Goal: Information Seeking & Learning: Learn about a topic

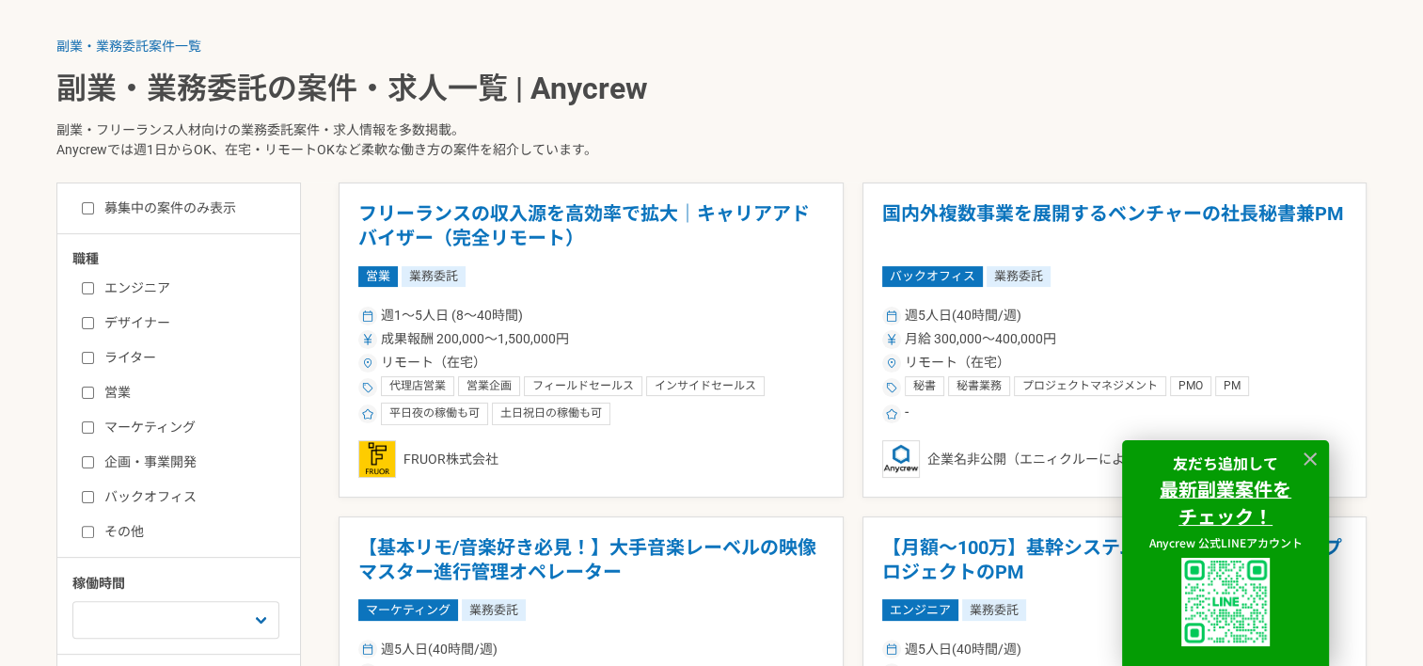
scroll to position [564, 0]
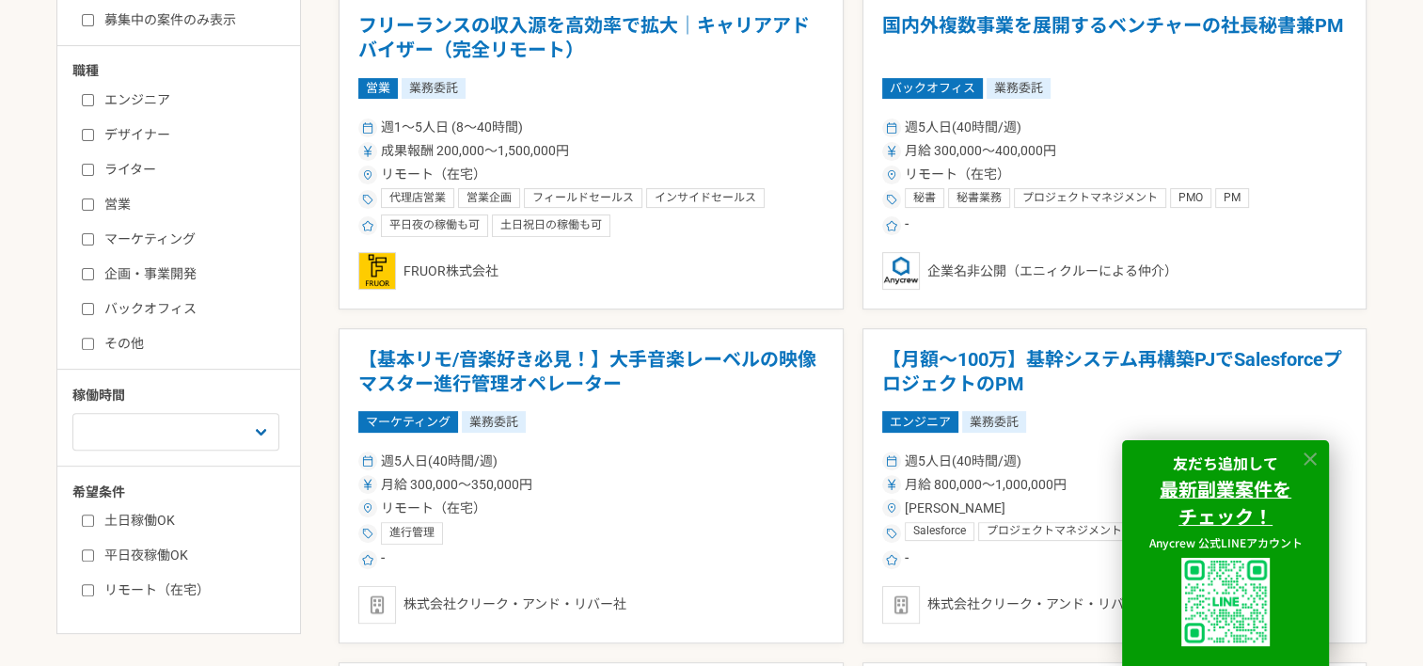
click at [1311, 456] on icon at bounding box center [1310, 458] width 13 height 13
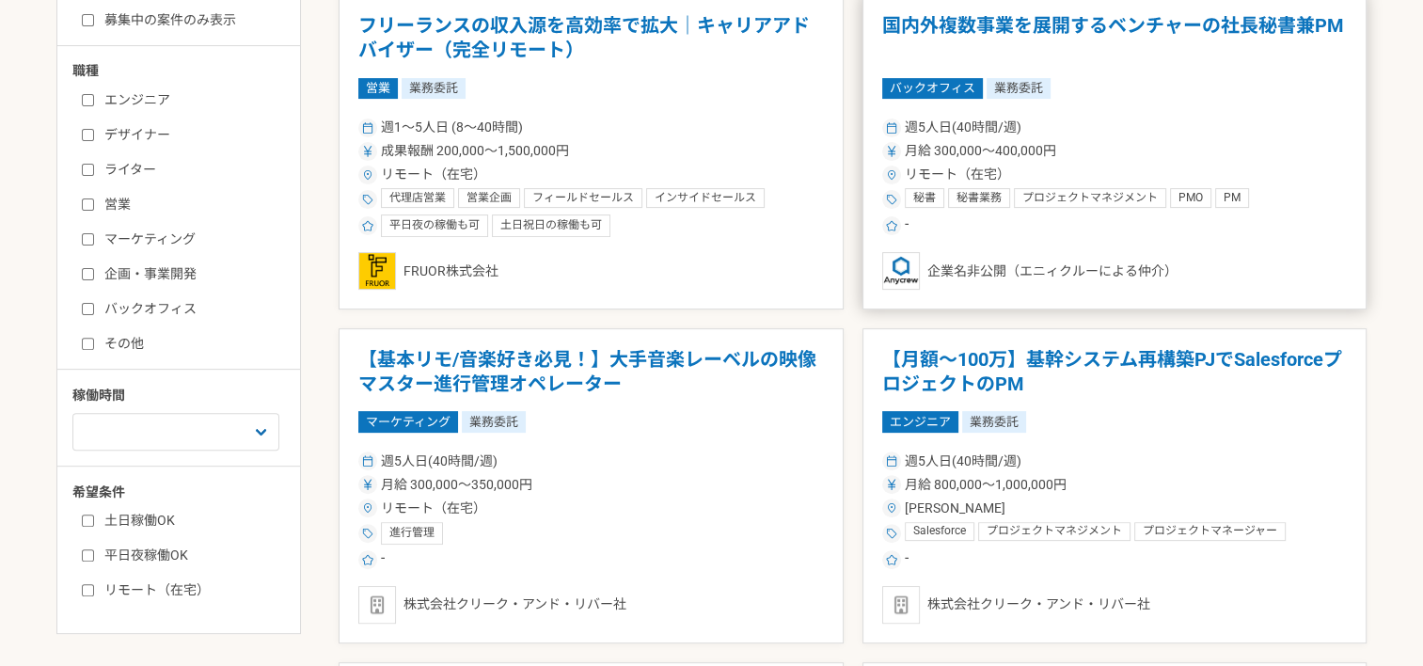
click at [1090, 210] on div "週5人日(40時間/週) 月給 300,000〜400,000円 リモート（在宅） 秘書 秘書業務 プロジェクトマネジメント PMO PM プロジェクトマネー…" at bounding box center [1115, 175] width 466 height 123
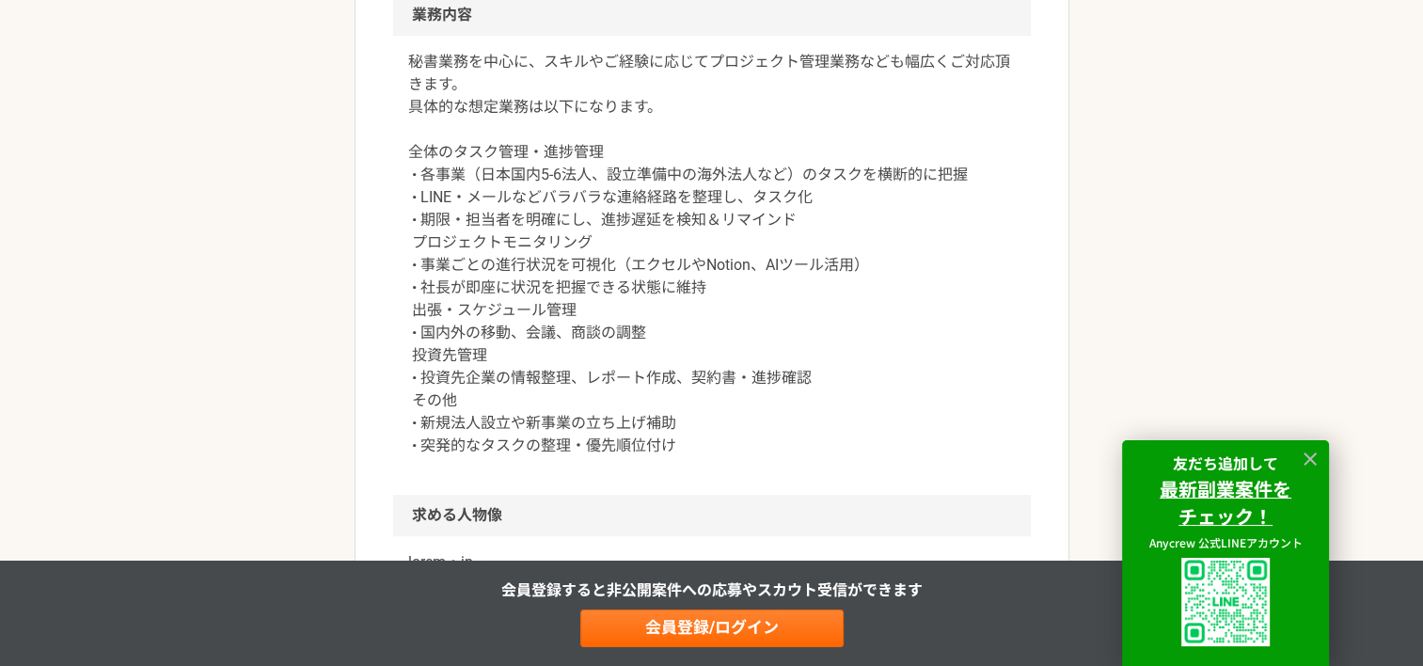
scroll to position [847, 0]
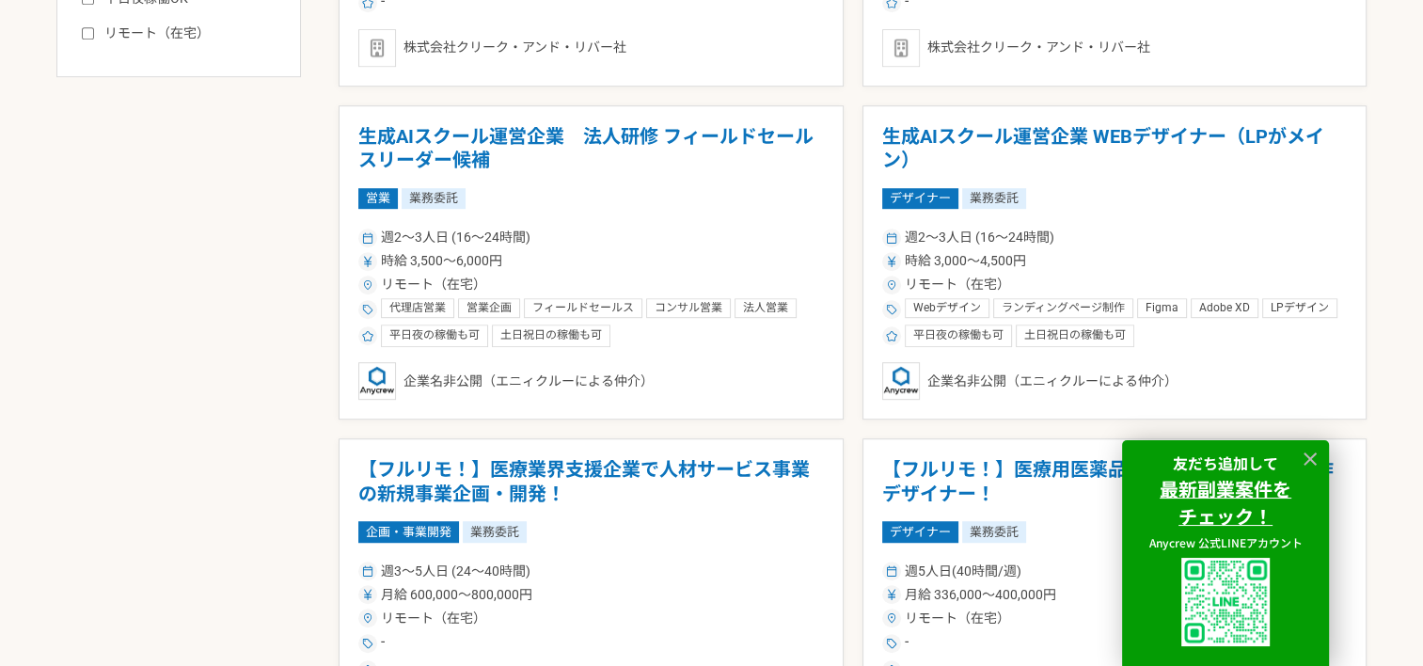
scroll to position [1129, 0]
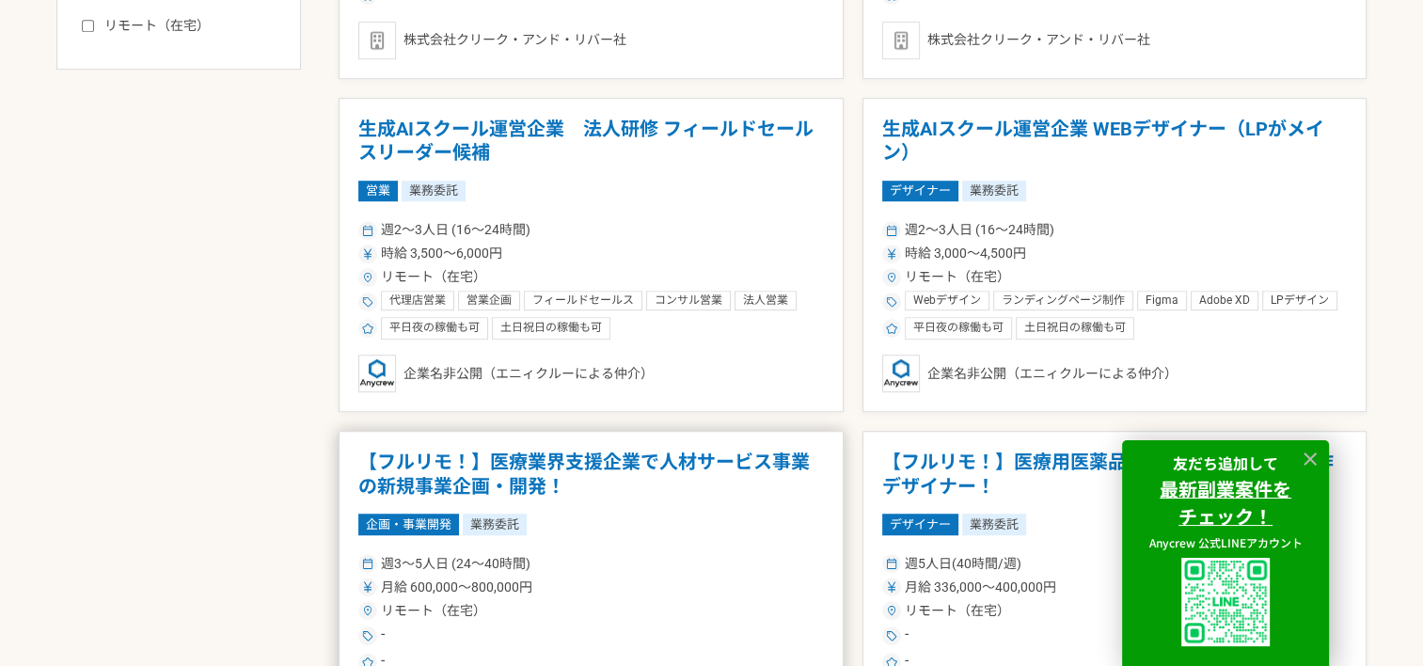
click at [560, 466] on h1 "【フルリモ！】医療業界支援企業で人材サービス事業の新規事業企画・開発！" at bounding box center [591, 475] width 466 height 48
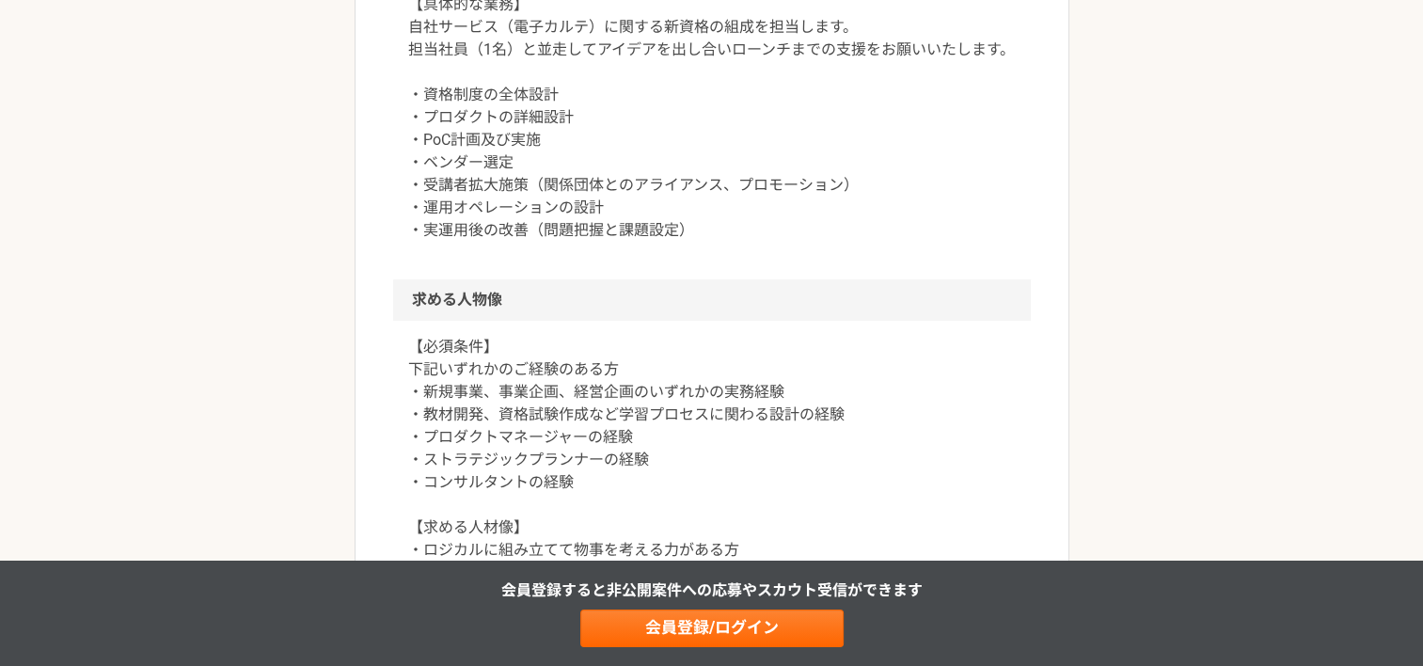
scroll to position [941, 0]
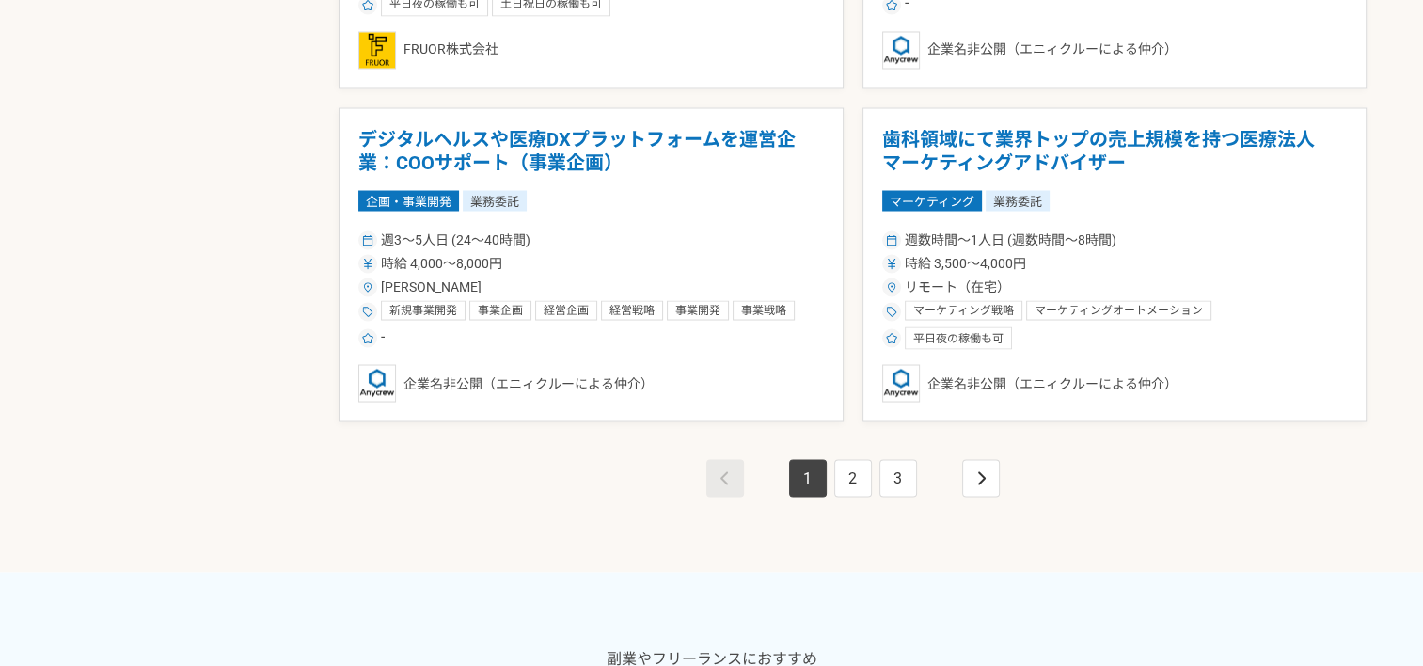
scroll to position [3480, 0]
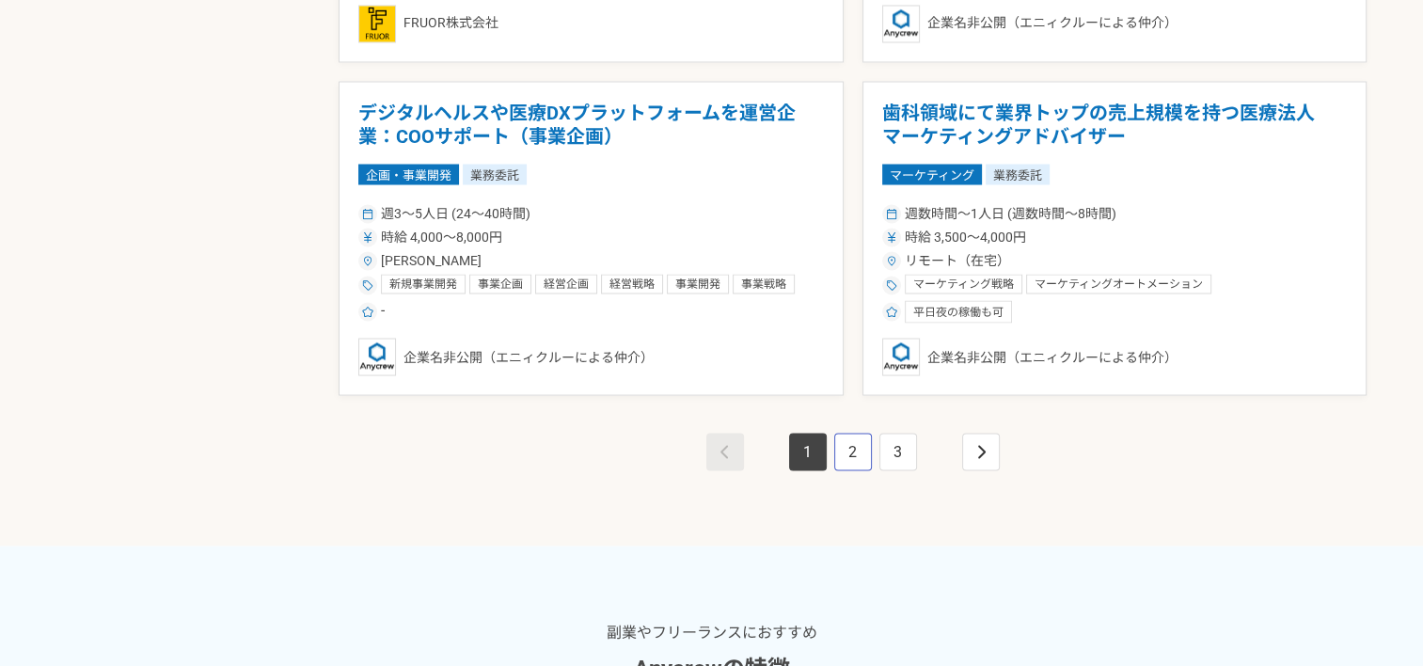
click at [850, 454] on link "2" at bounding box center [853, 452] width 38 height 38
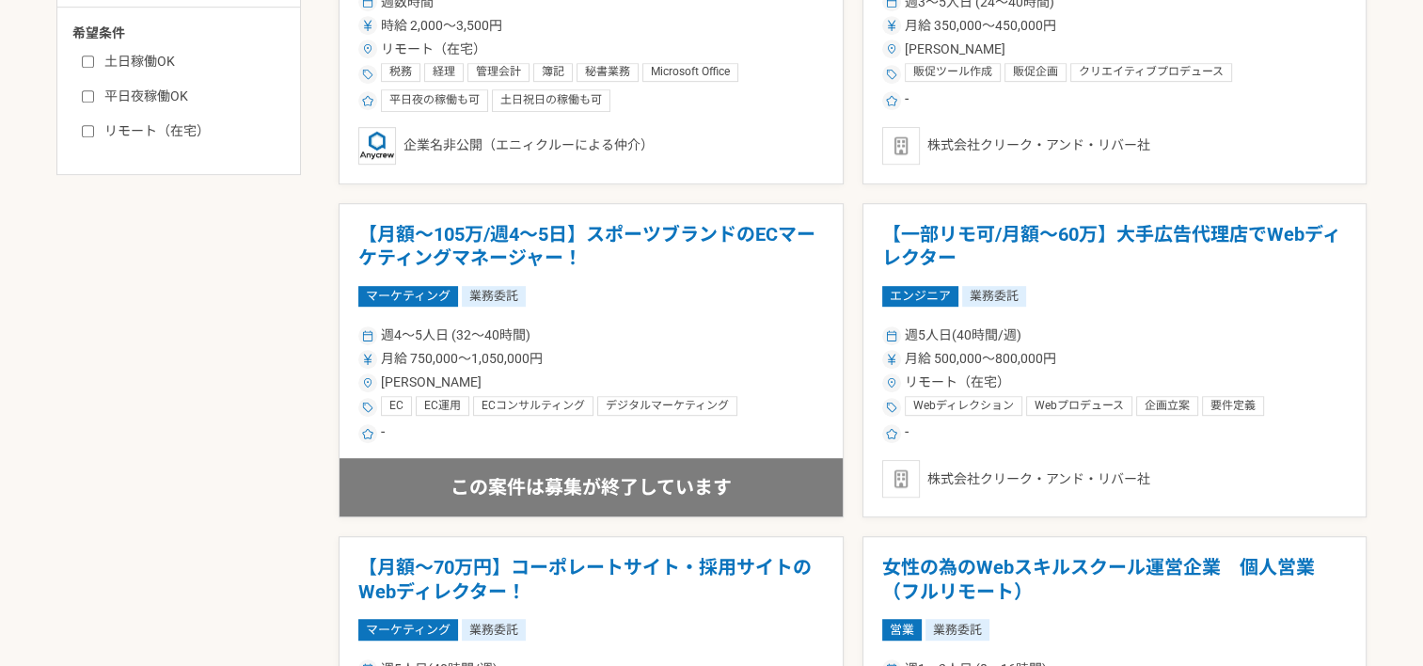
scroll to position [1035, 0]
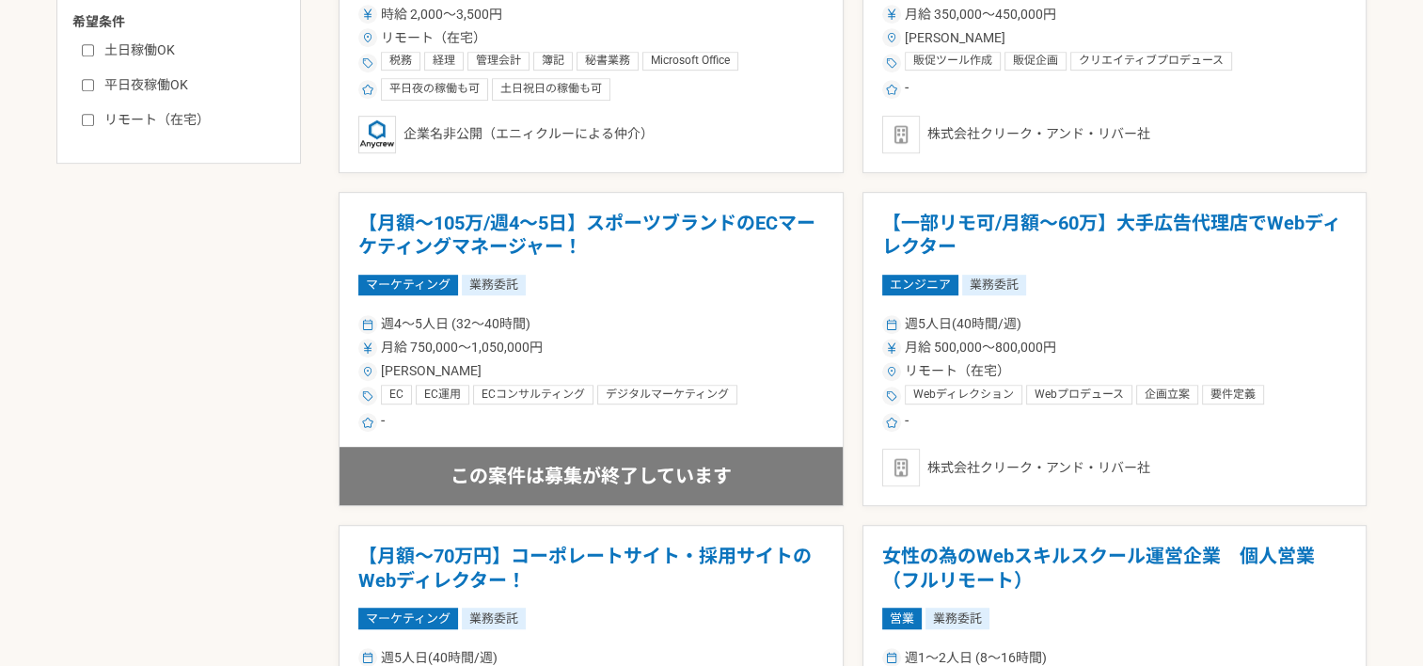
drag, startPoint x: 847, startPoint y: 453, endPoint x: 1365, endPoint y: 507, distance: 520.1
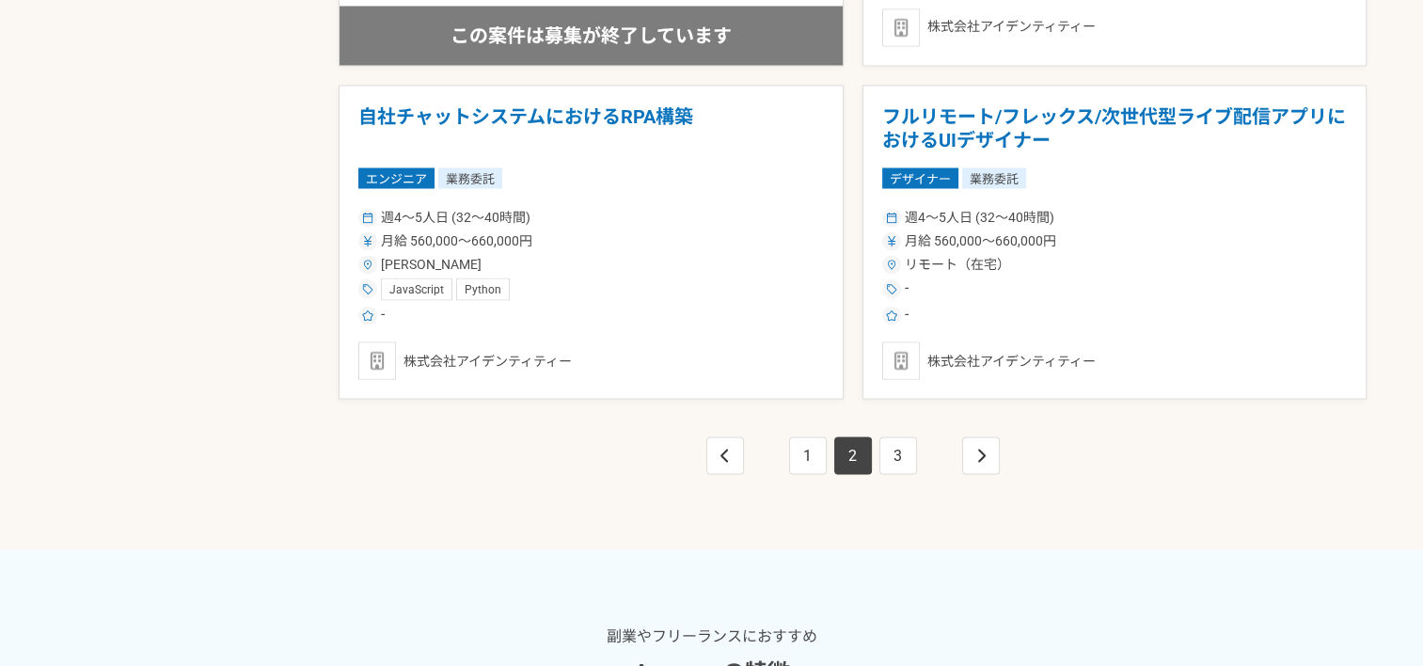
scroll to position [3480, 0]
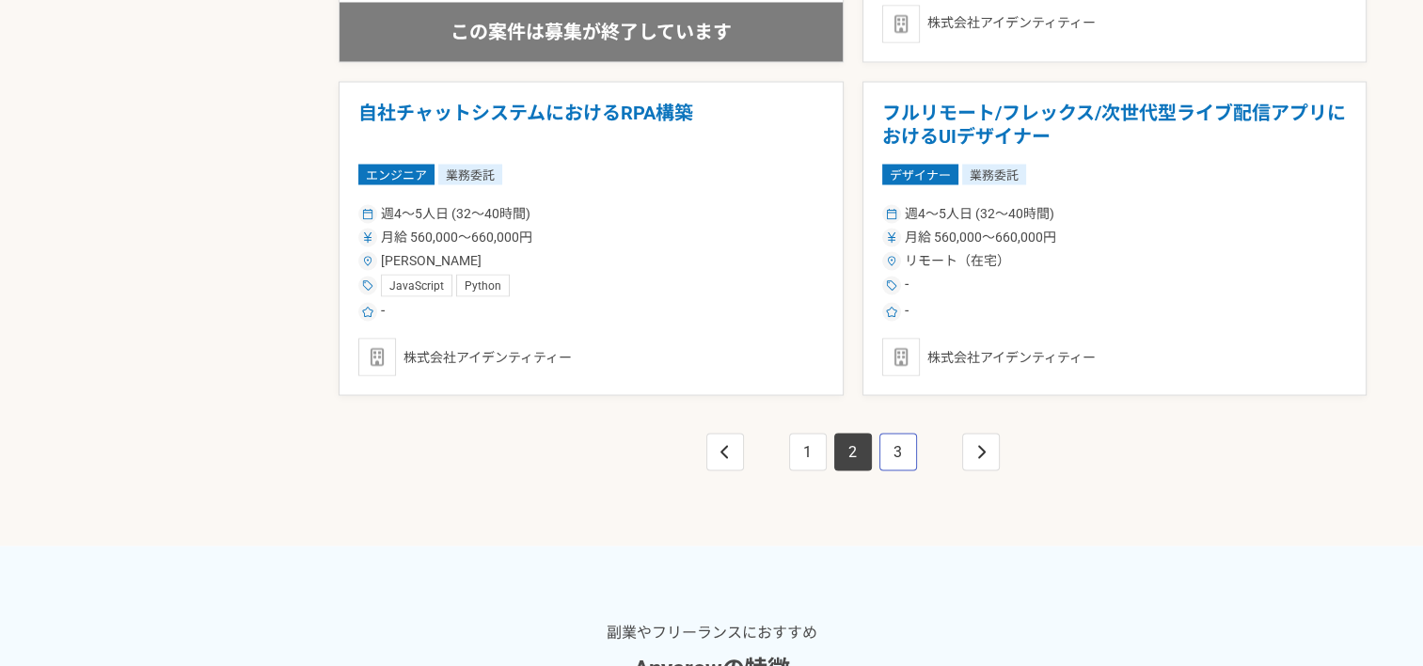
click at [888, 447] on link "3" at bounding box center [898, 452] width 38 height 38
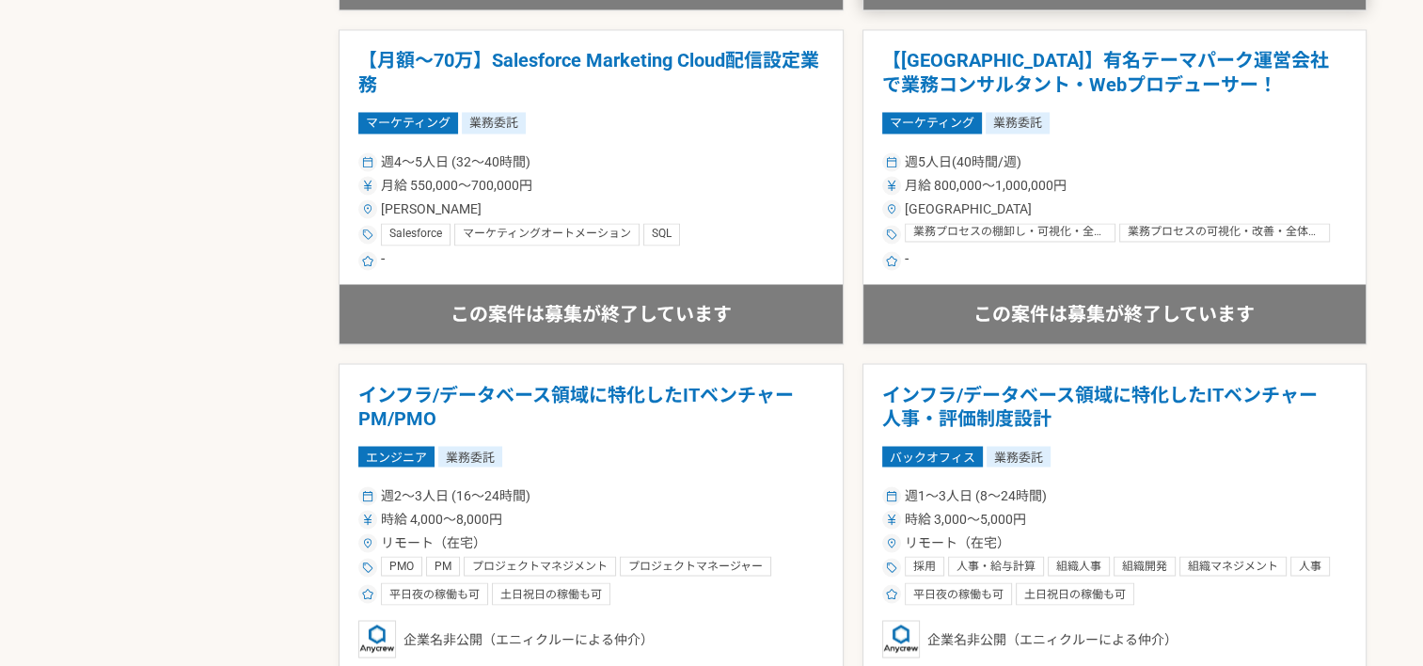
scroll to position [3480, 0]
